Goal: Obtain resource: Download file/media

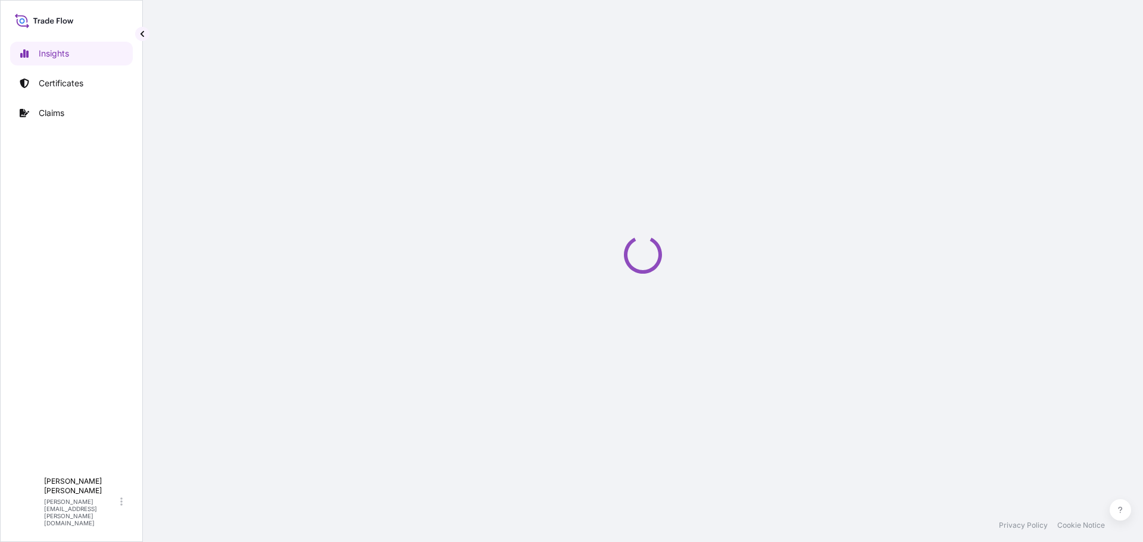
select select "2025"
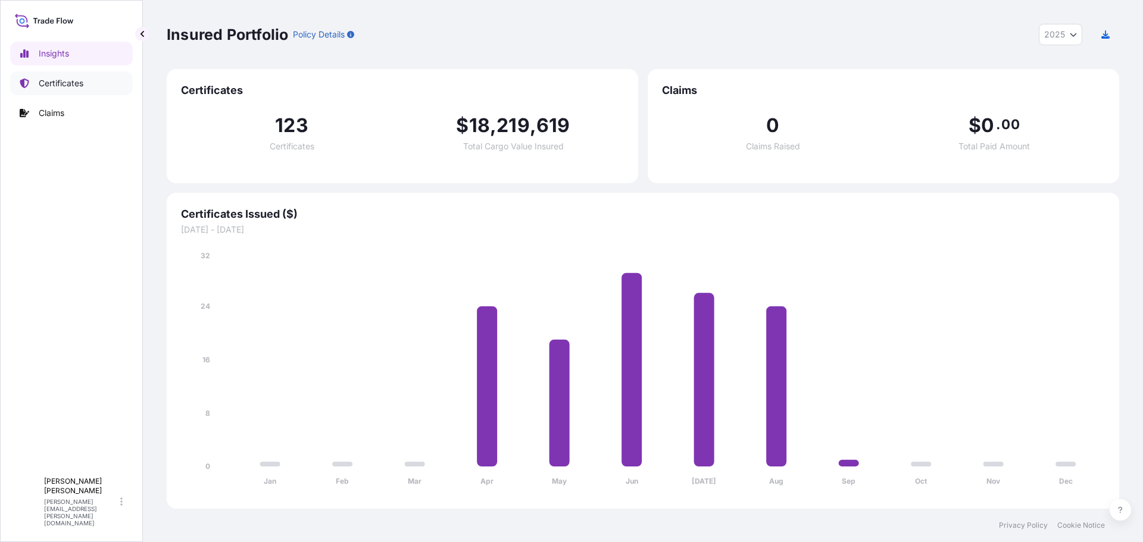
click at [64, 85] on p "Certificates" at bounding box center [61, 83] width 45 height 12
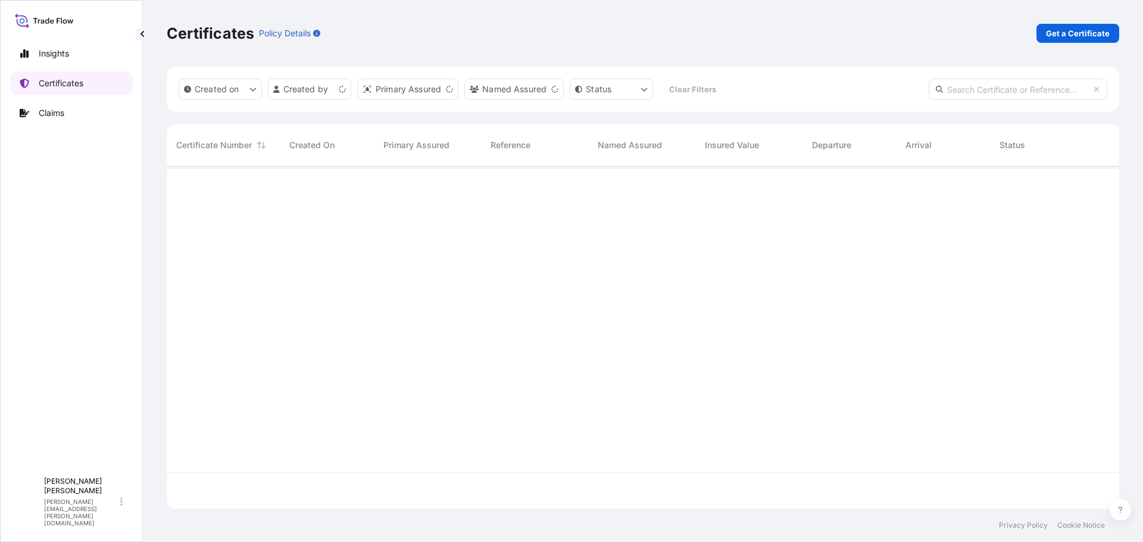
scroll to position [340, 943]
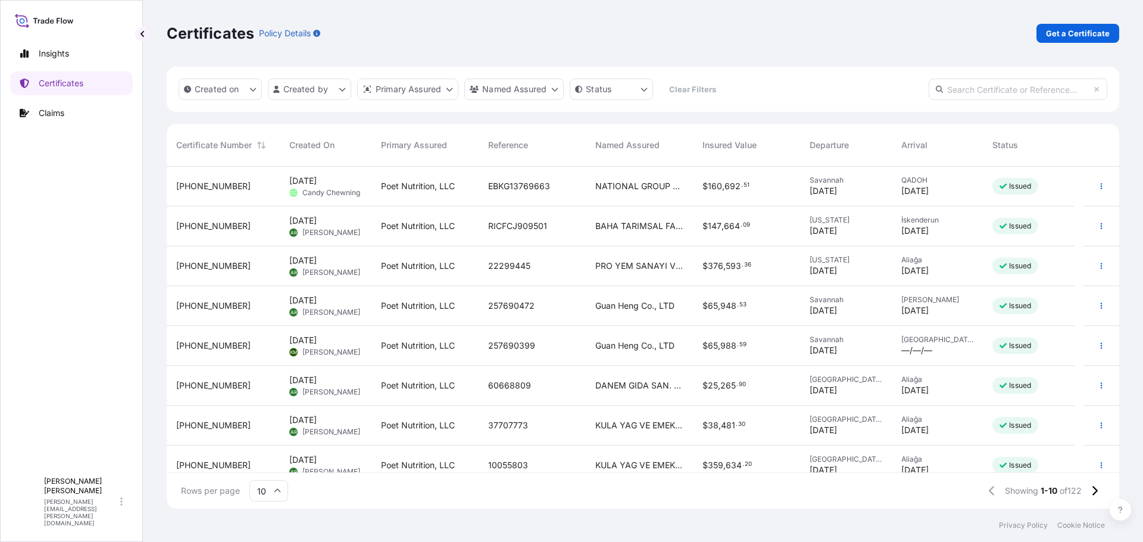
click at [622, 183] on span "NATIONAL GROUP FOR AGRICULTURE AND ANIMAL PRODUCTS W.L.L.-MAZZRATY" at bounding box center [639, 186] width 88 height 12
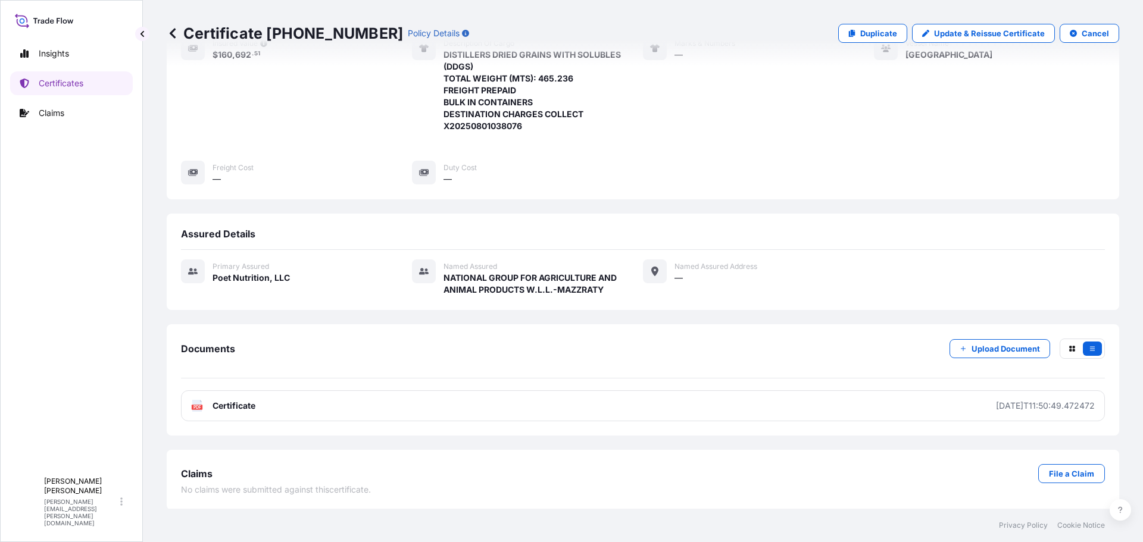
scroll to position [183, 0]
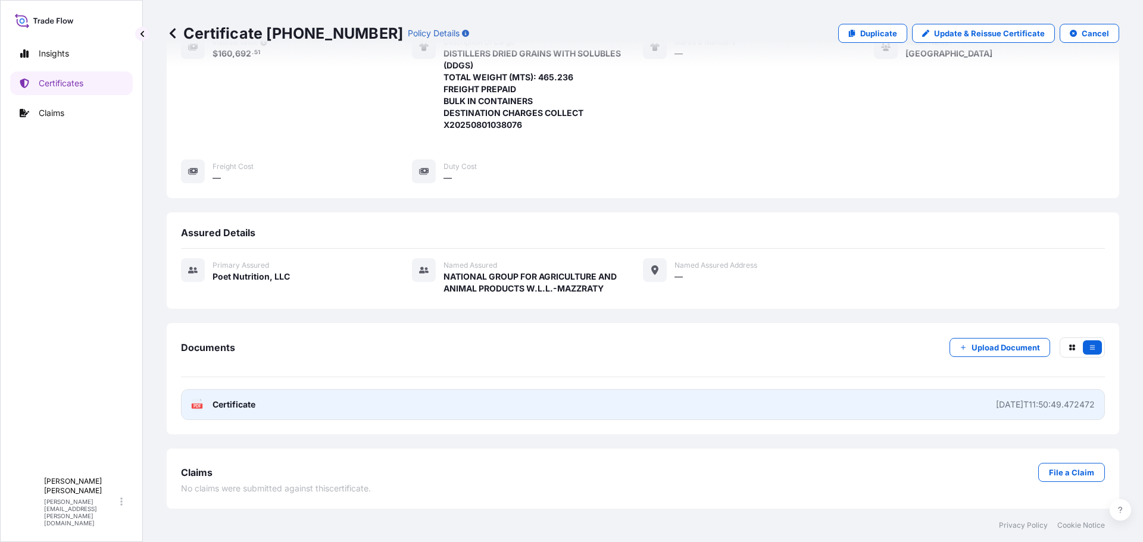
click at [231, 409] on span "Certificate" at bounding box center [233, 405] width 43 height 12
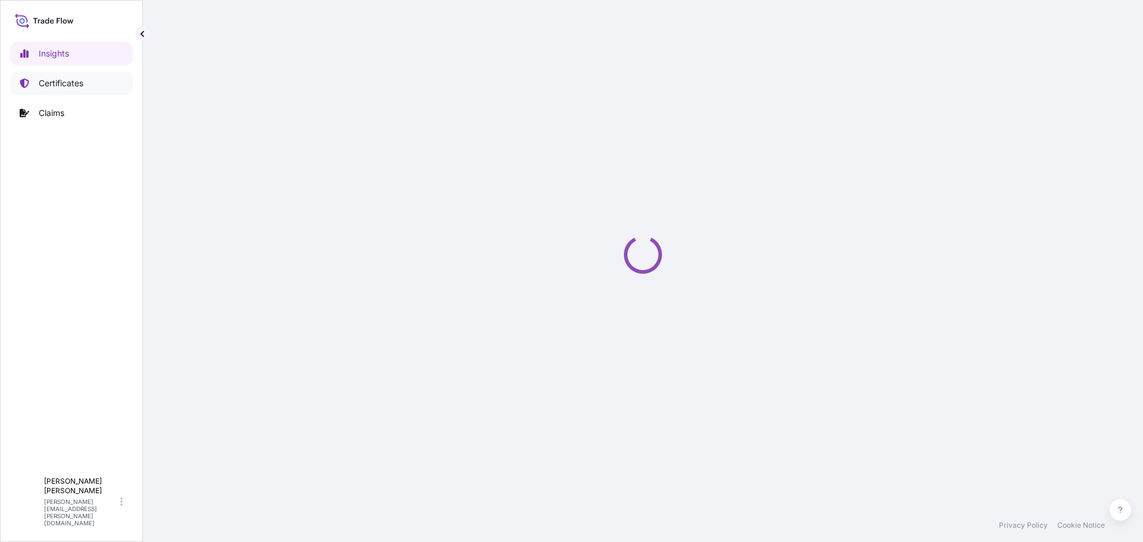
click at [63, 87] on p "Certificates" at bounding box center [61, 83] width 45 height 12
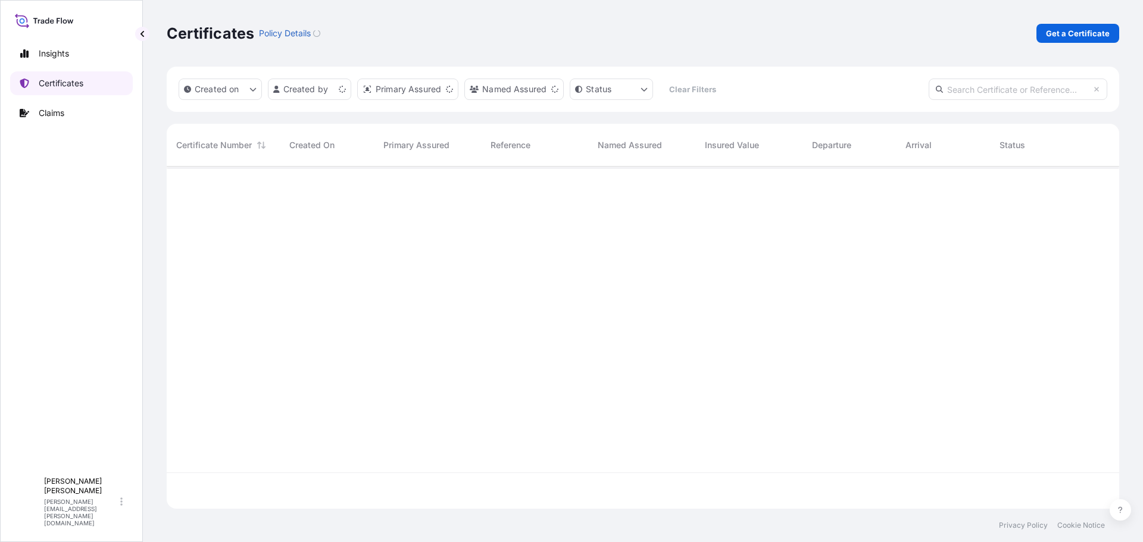
scroll to position [340, 943]
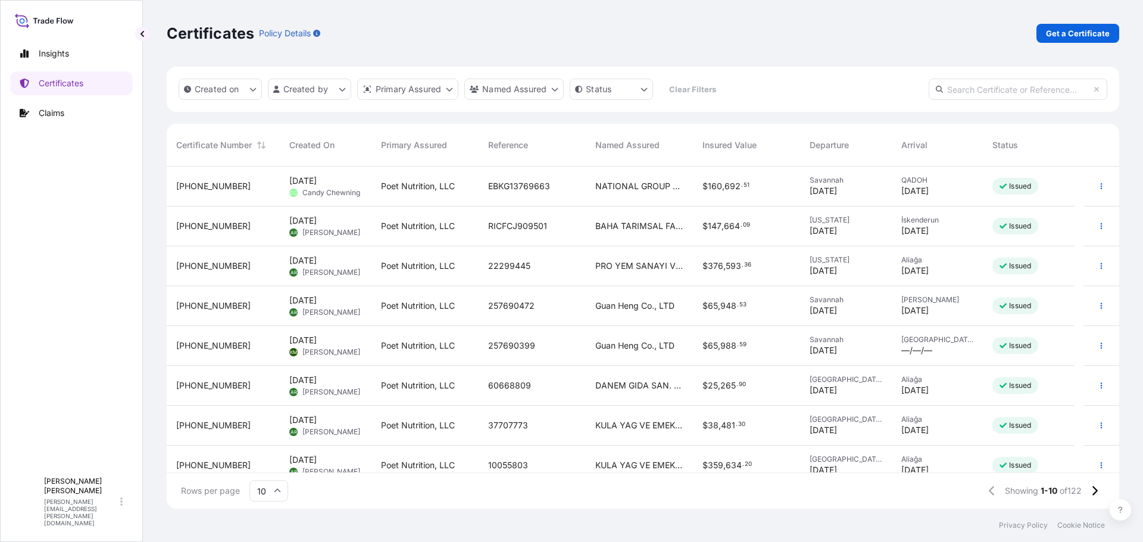
click at [525, 184] on span "EBKG13769663" at bounding box center [519, 186] width 62 height 12
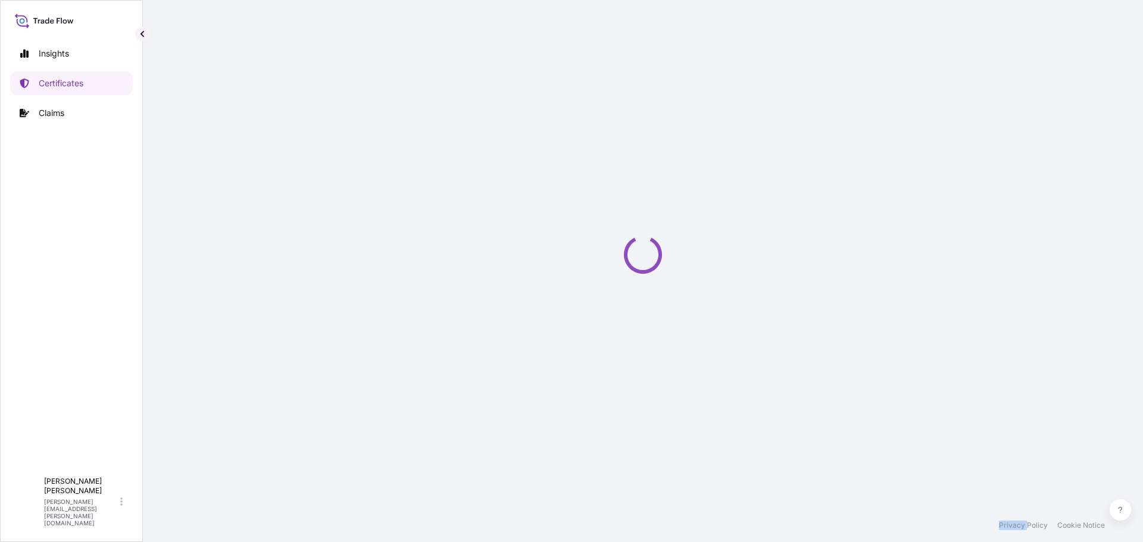
click at [525, 184] on div "Loading" at bounding box center [643, 254] width 952 height 509
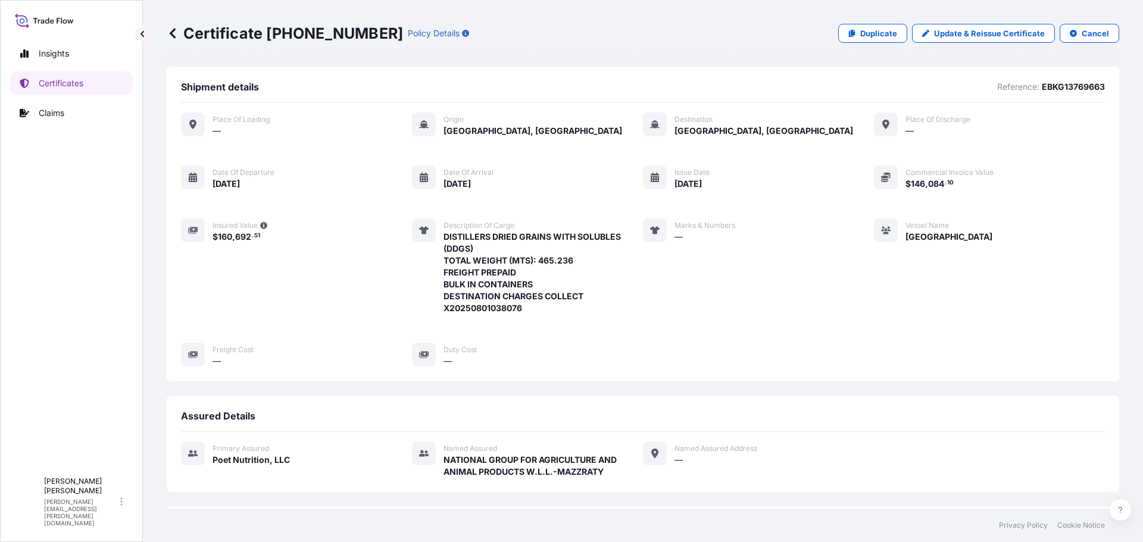
click at [1077, 86] on p "EBKG13769663" at bounding box center [1072, 87] width 63 height 12
copy p "EBKG13769663"
